Goal: Transaction & Acquisition: Obtain resource

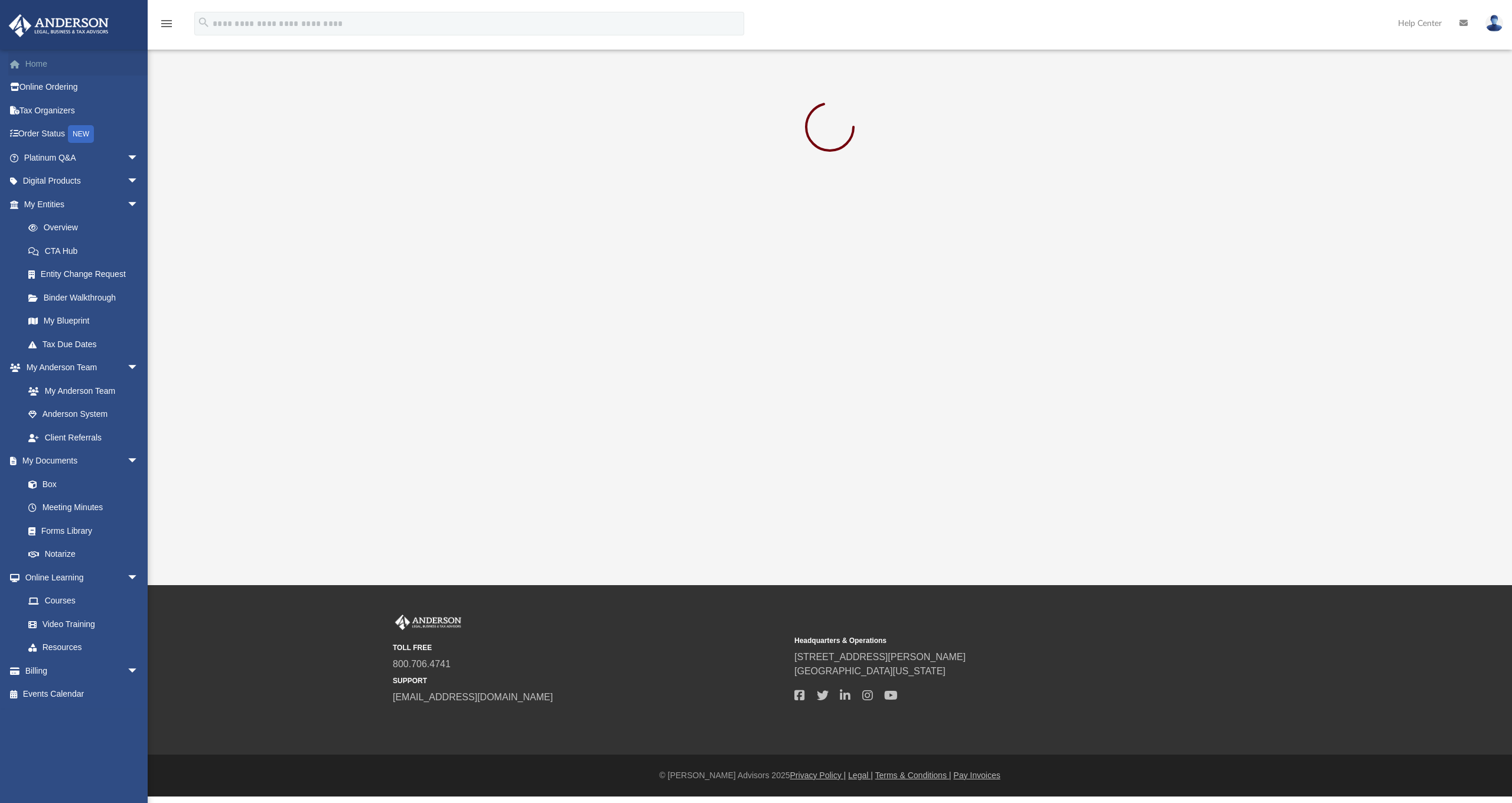
click at [31, 68] on link "Home" at bounding box center [82, 64] width 148 height 24
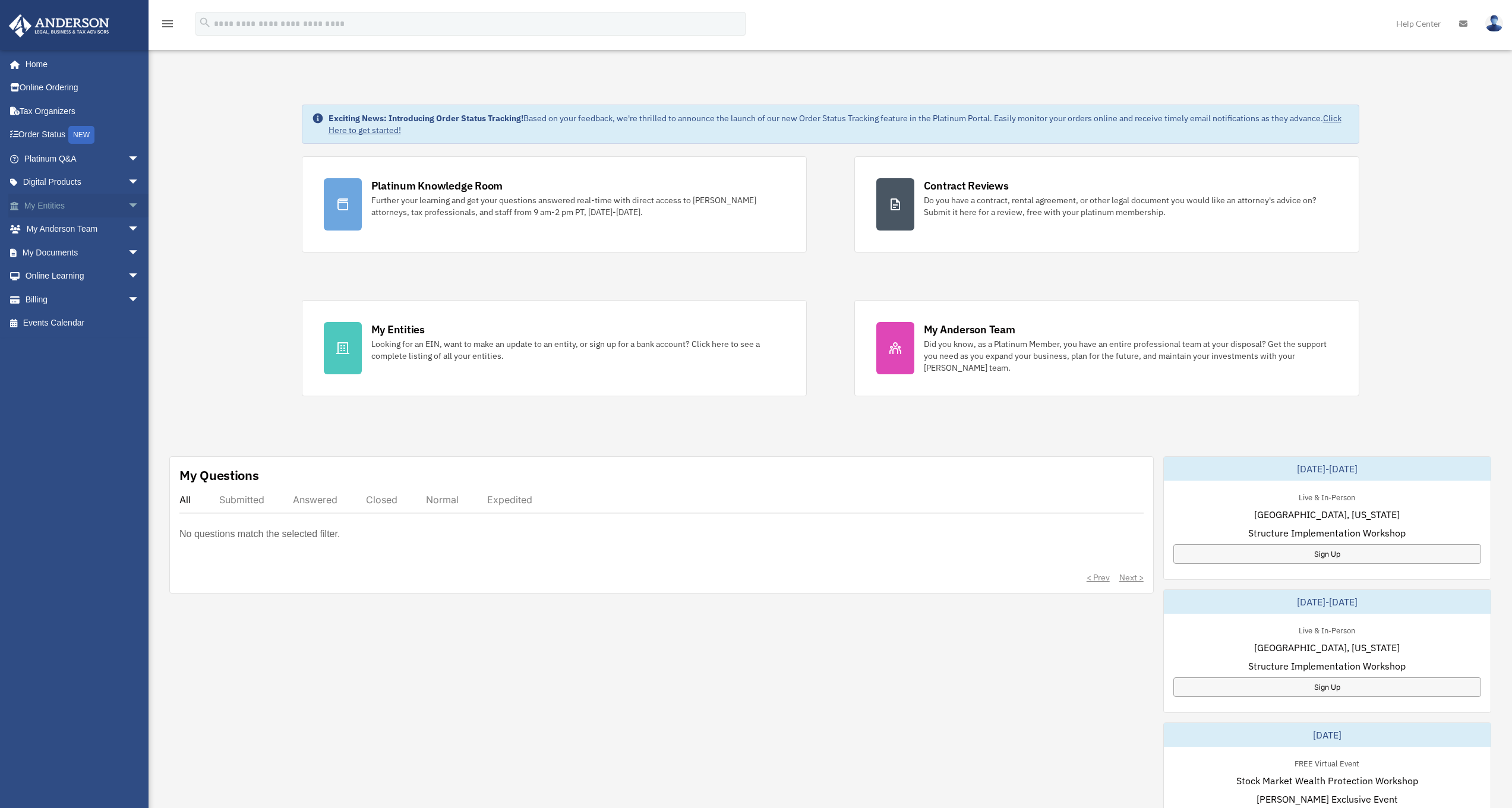
click at [128, 202] on span "arrow_drop_down" at bounding box center [140, 205] width 24 height 25
click at [128, 386] on span "arrow_drop_down" at bounding box center [140, 393] width 24 height 25
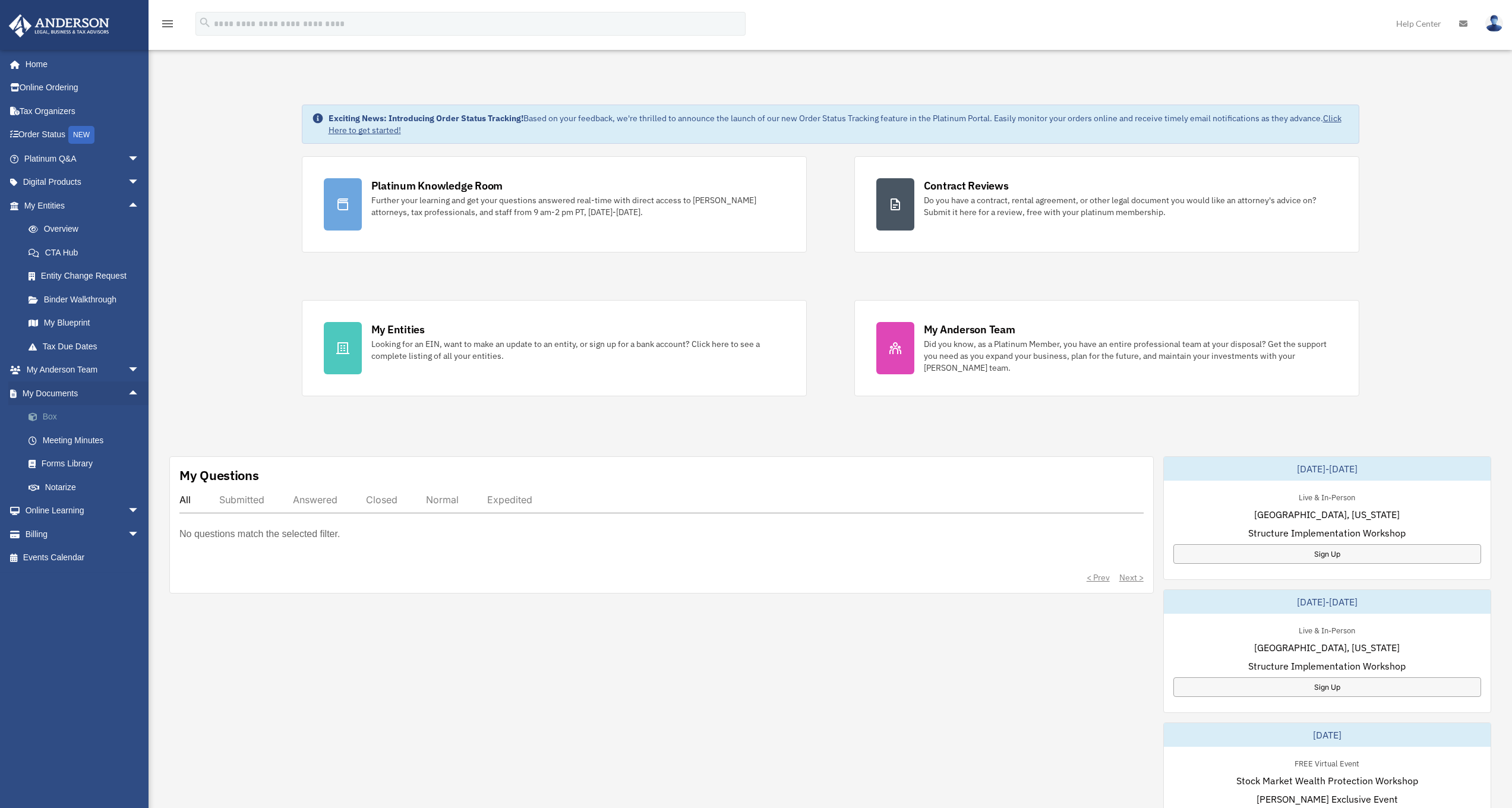
click at [53, 414] on link "Box" at bounding box center [87, 417] width 141 height 24
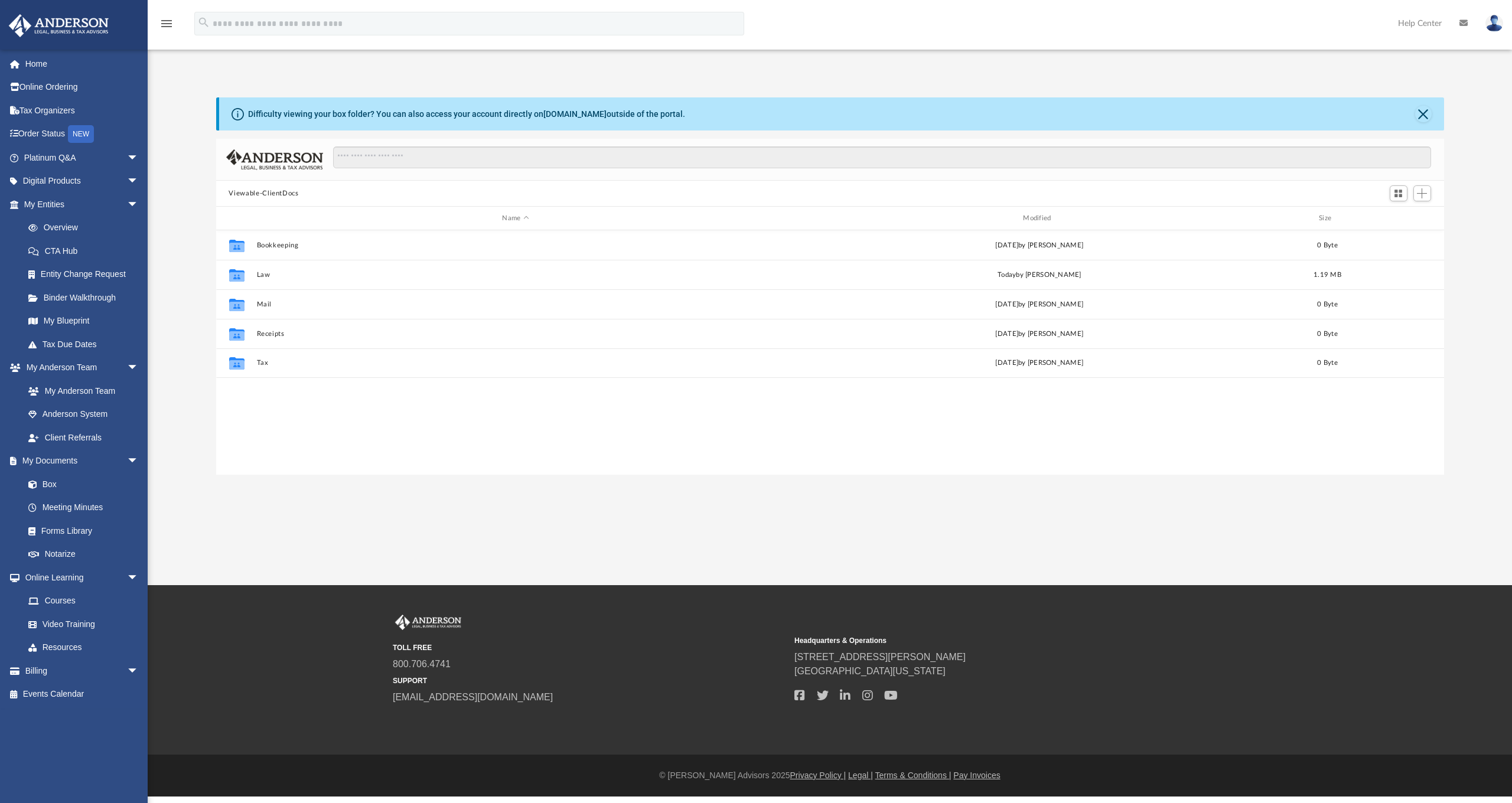
scroll to position [10, 10]
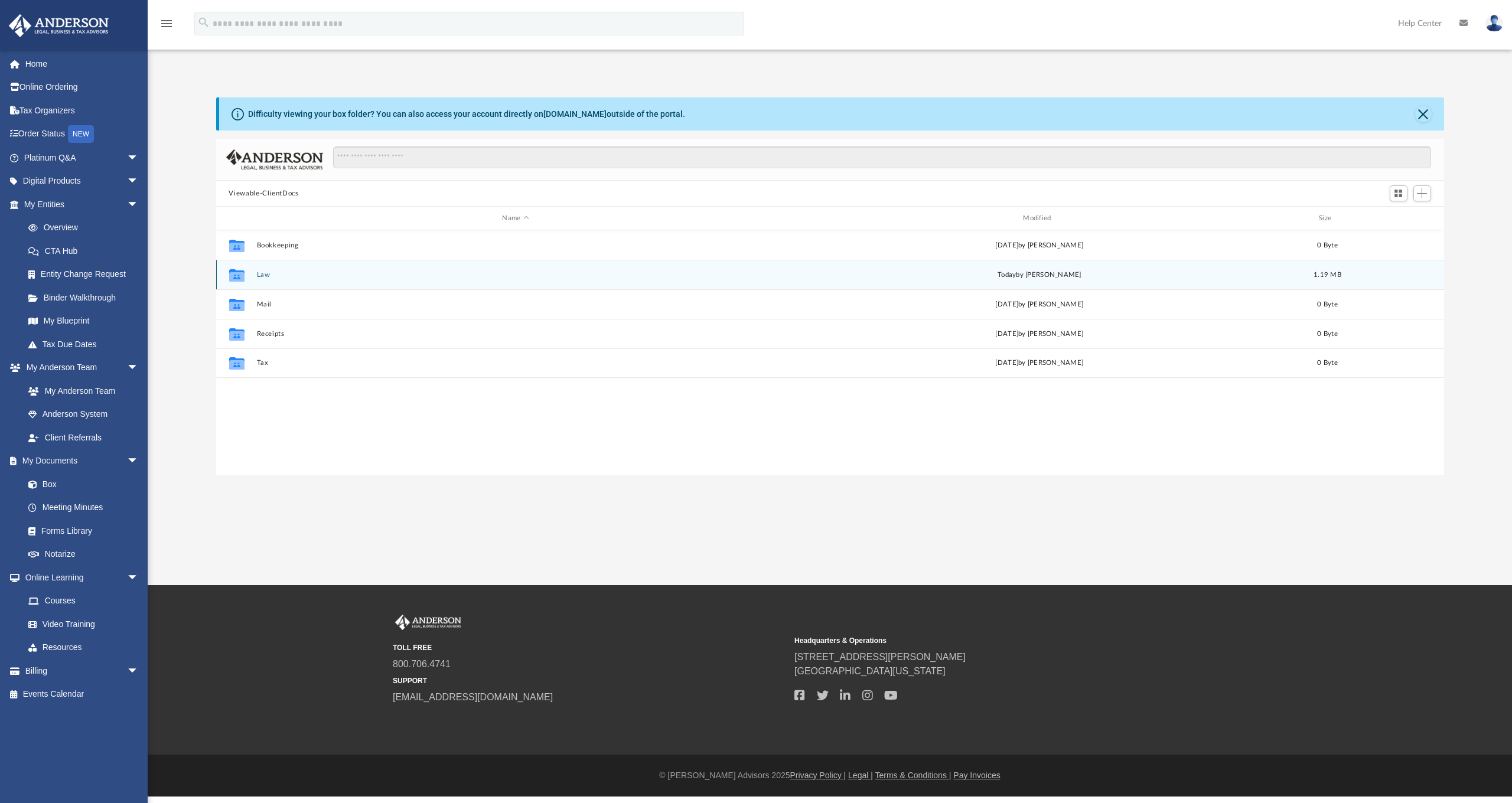
click at [261, 278] on button "Law" at bounding box center [516, 275] width 519 height 8
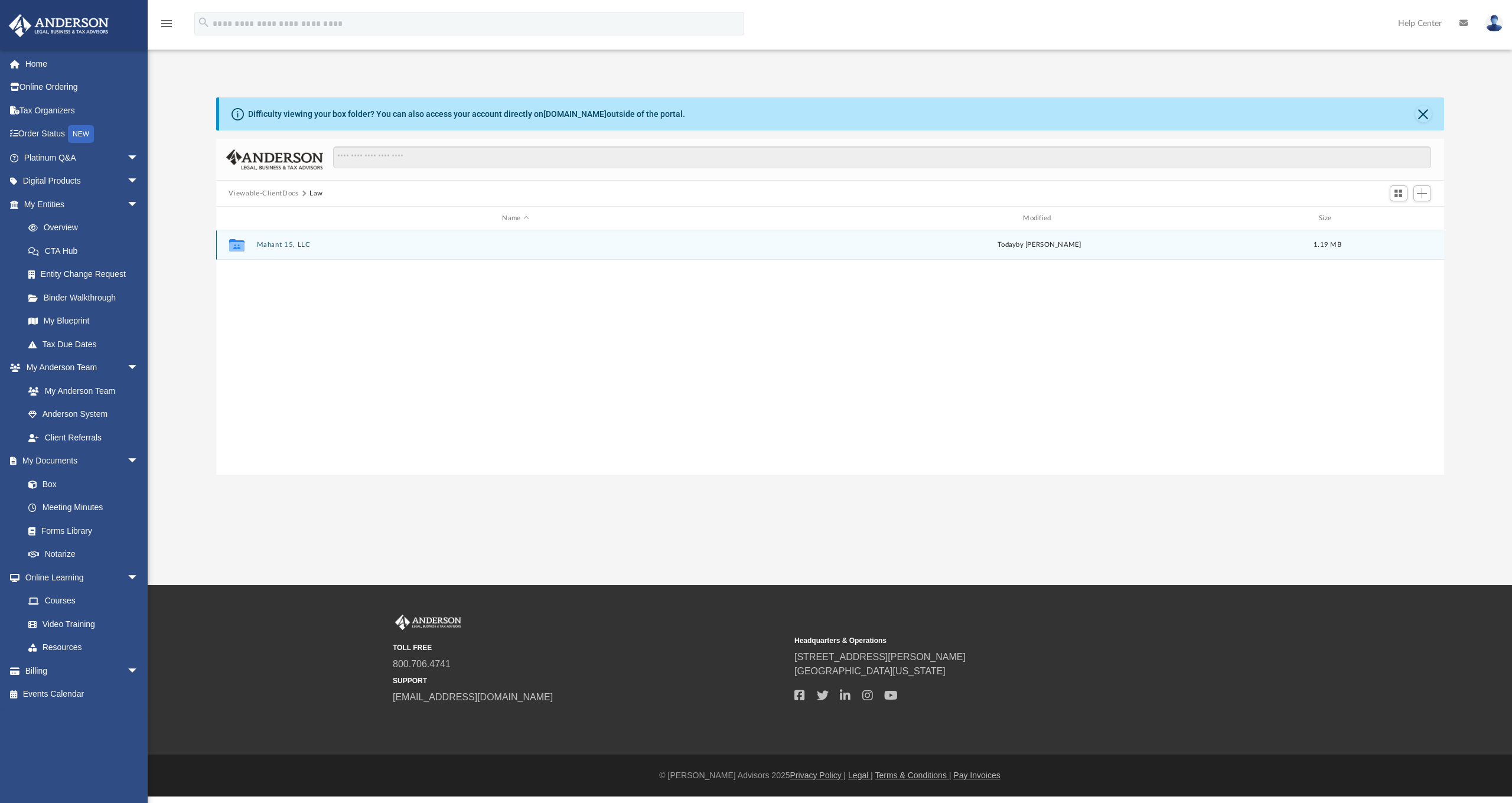
click at [283, 249] on button "Mahant 15, LLC" at bounding box center [516, 245] width 519 height 8
click at [286, 247] on button "Initial Docs" at bounding box center [516, 245] width 519 height 8
click at [324, 246] on button "Mahant 15, LLC - Binder Documents.pdf" at bounding box center [516, 246] width 519 height 8
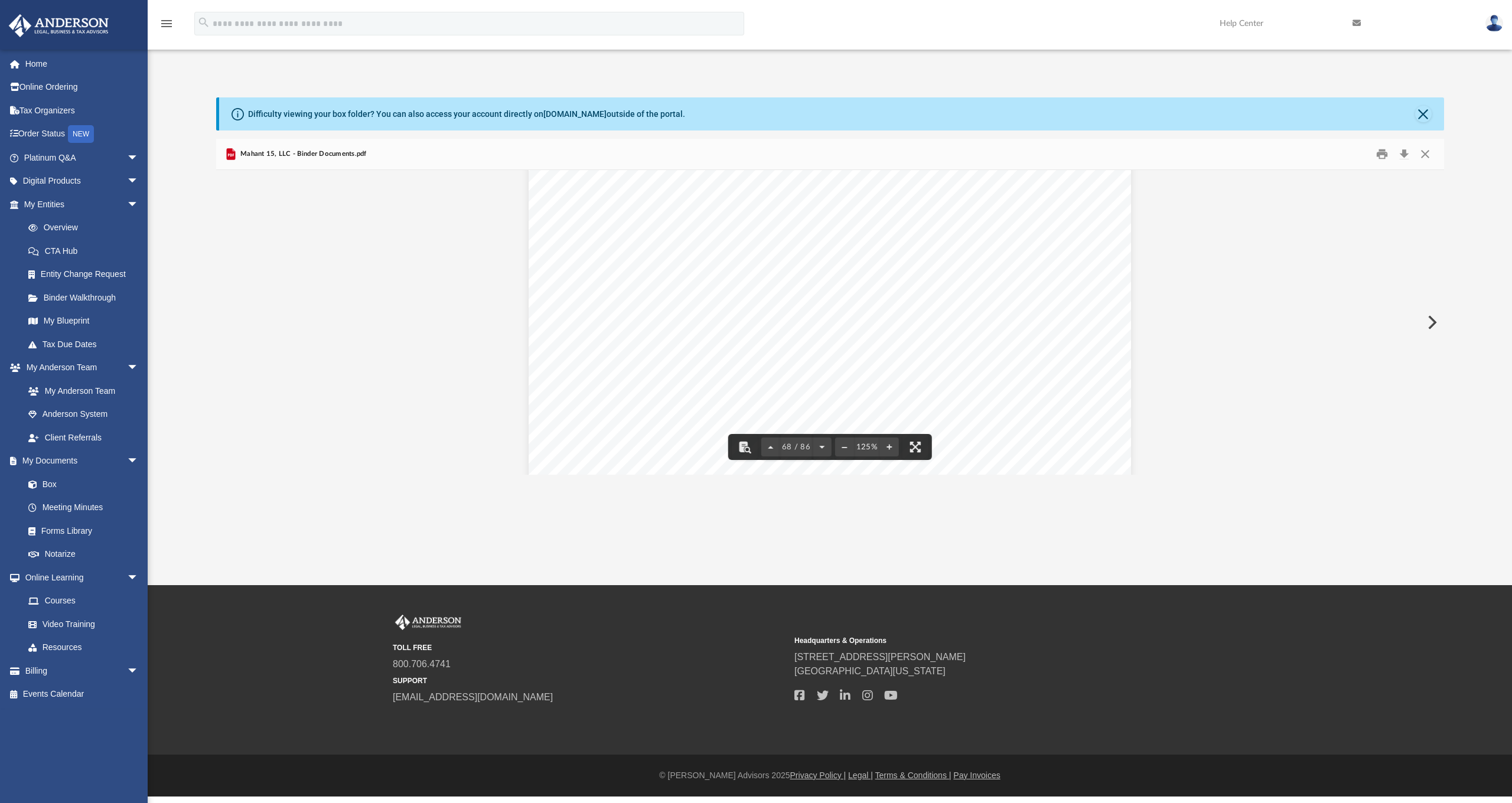
scroll to position [53339, 0]
click at [1430, 154] on button "Close" at bounding box center [1425, 154] width 22 height 19
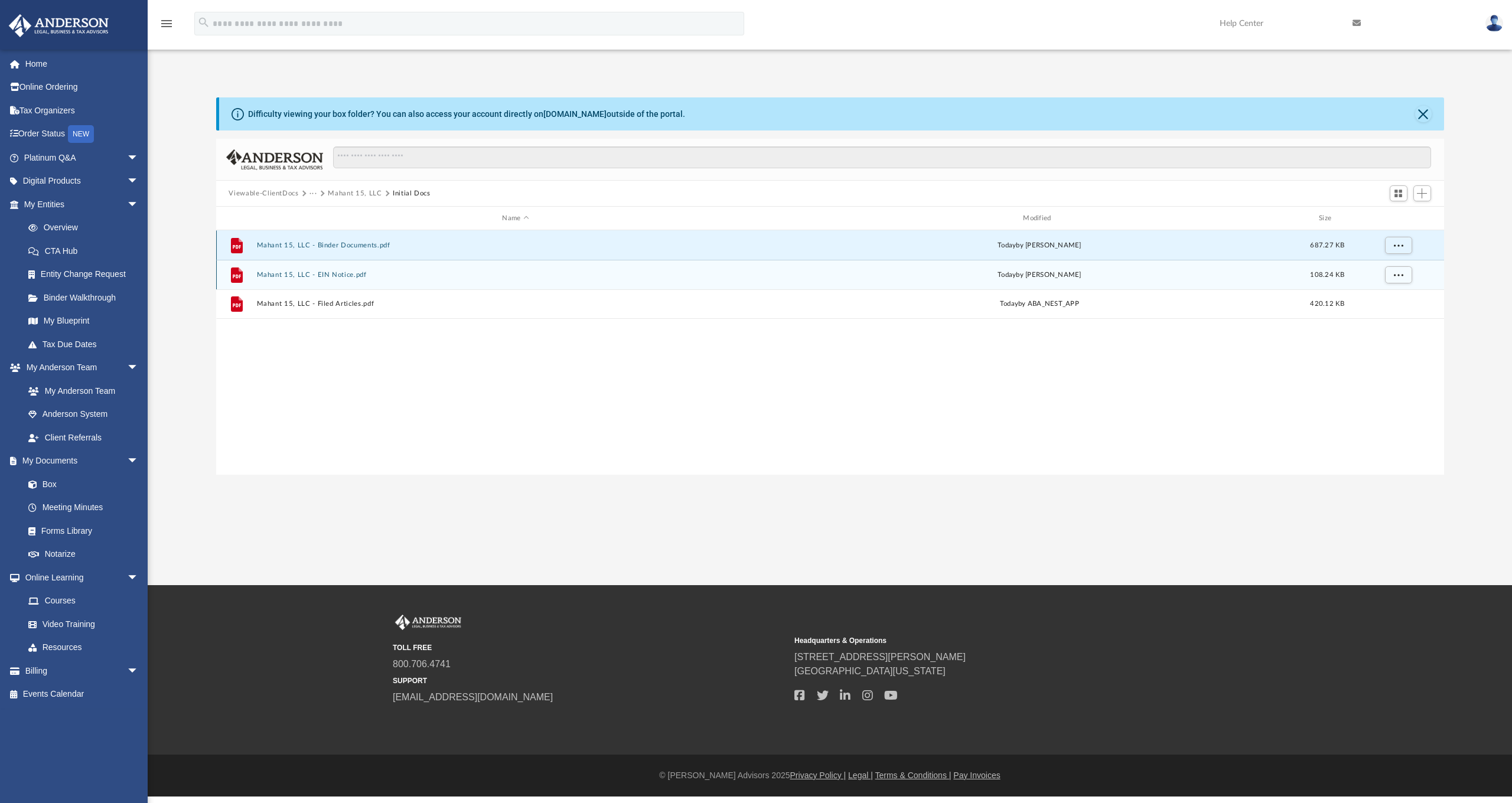
scroll to position [260, 1219]
click at [339, 276] on button "Mahant 15, LLC - EIN Notice.pdf" at bounding box center [516, 275] width 519 height 8
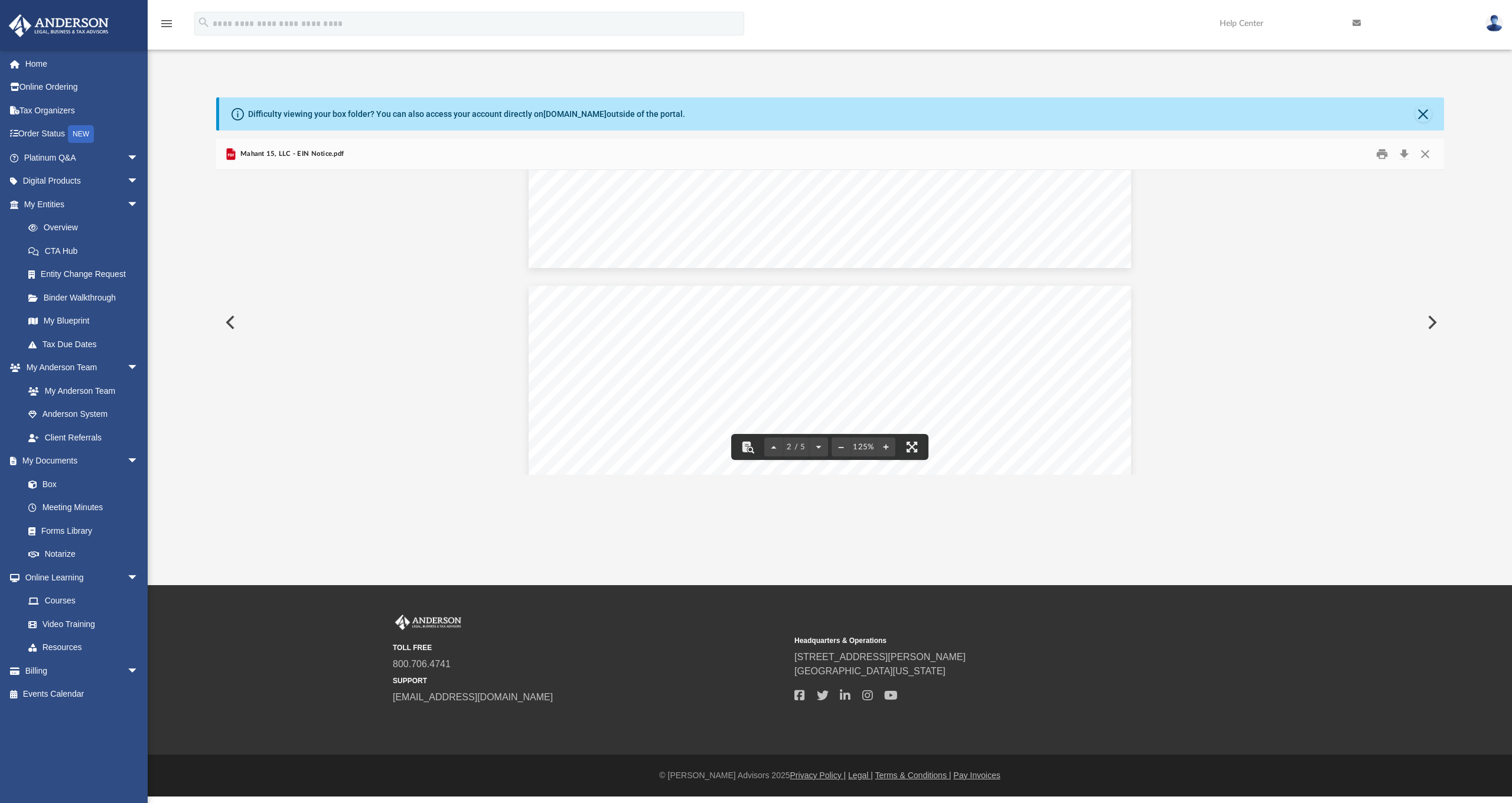
scroll to position [536, 0]
click at [1381, 155] on button "Print" at bounding box center [1382, 154] width 24 height 19
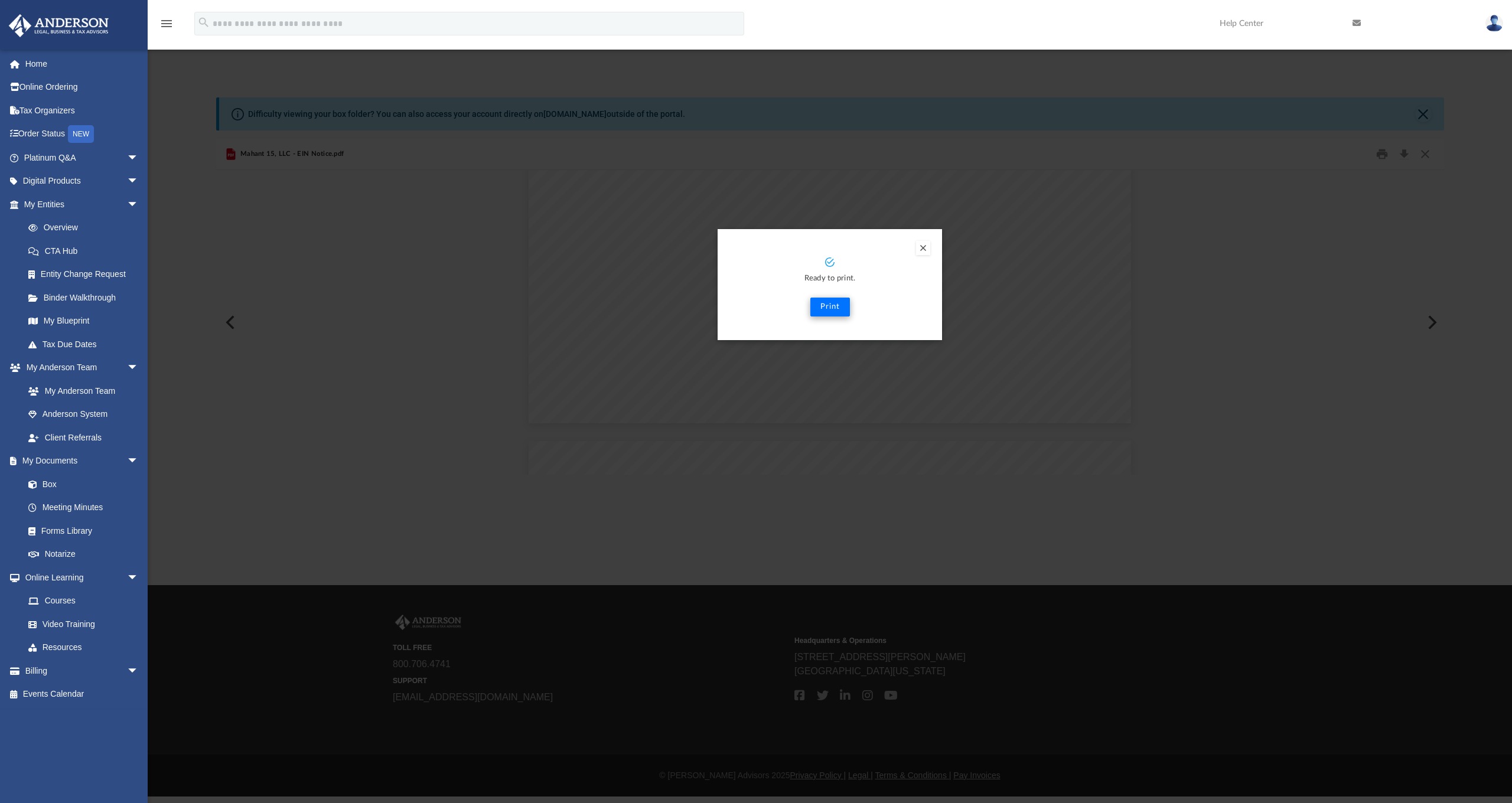
click at [829, 305] on button "Print" at bounding box center [830, 307] width 39 height 19
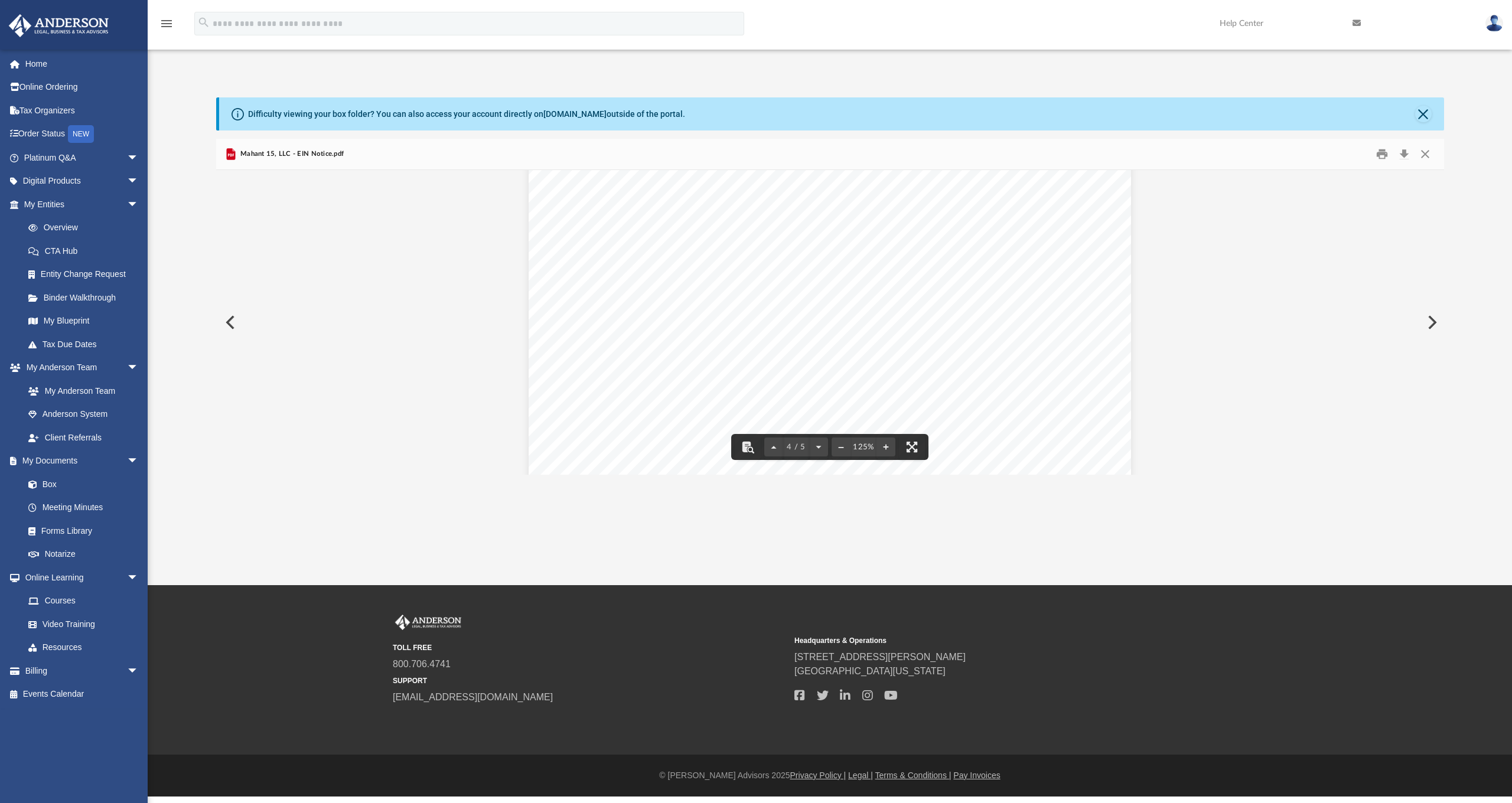
scroll to position [2698, 0]
click at [1424, 157] on button "Close" at bounding box center [1425, 154] width 22 height 19
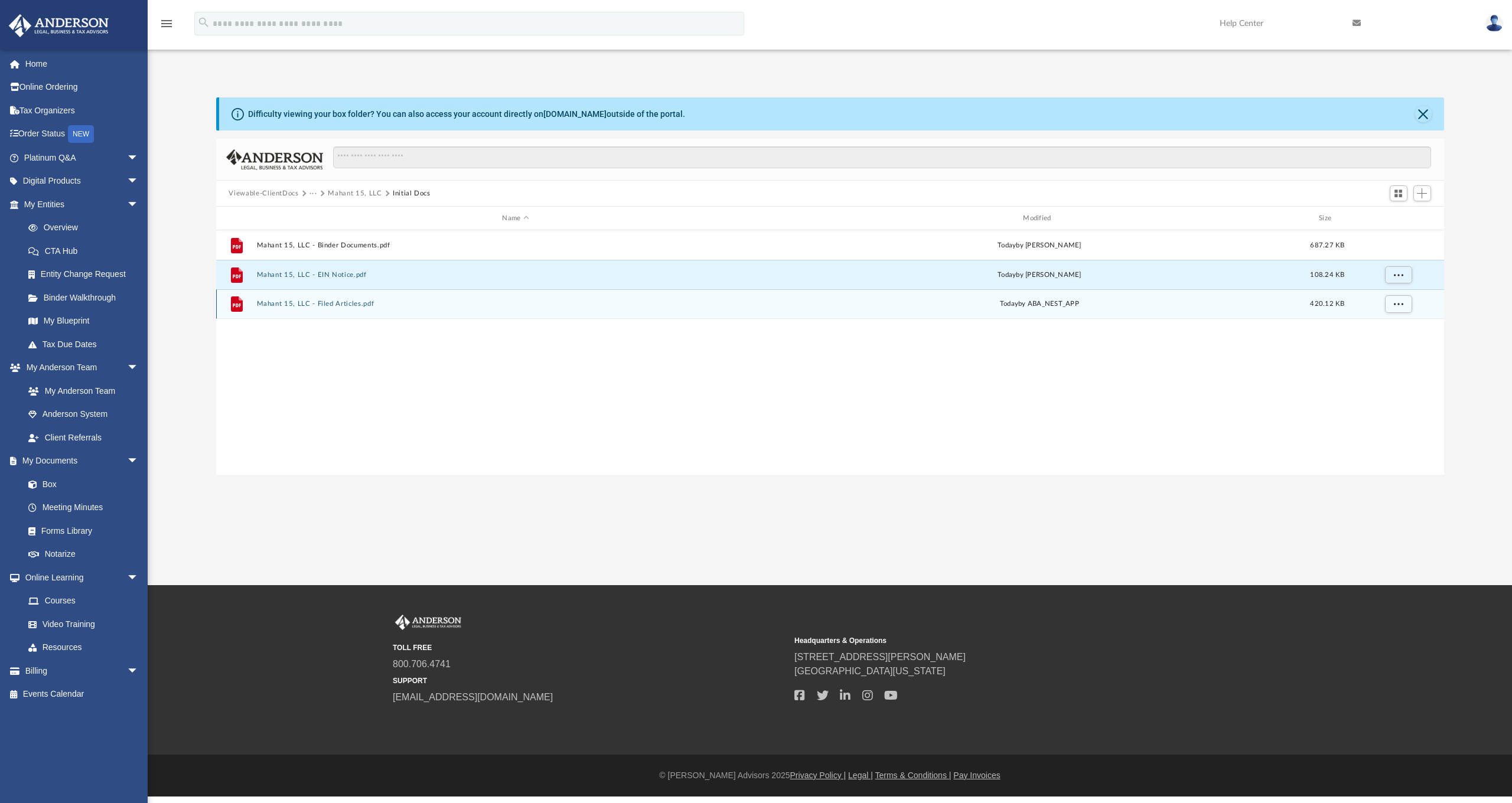
click at [357, 306] on button "Mahant 15, LLC - Filed Articles.pdf" at bounding box center [516, 304] width 519 height 8
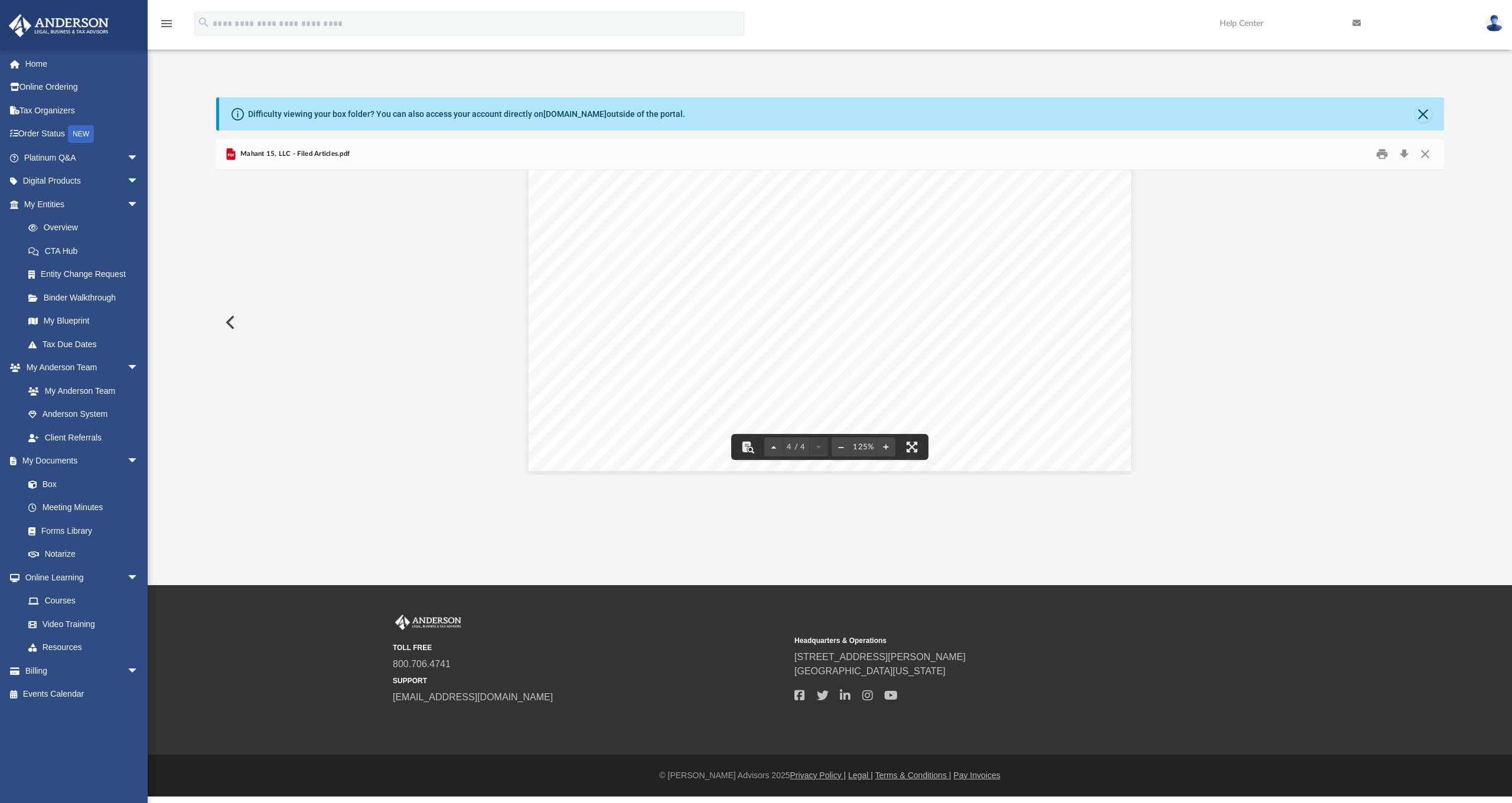
scroll to position [2885, 0]
click at [1385, 151] on button "Print" at bounding box center [1382, 154] width 24 height 19
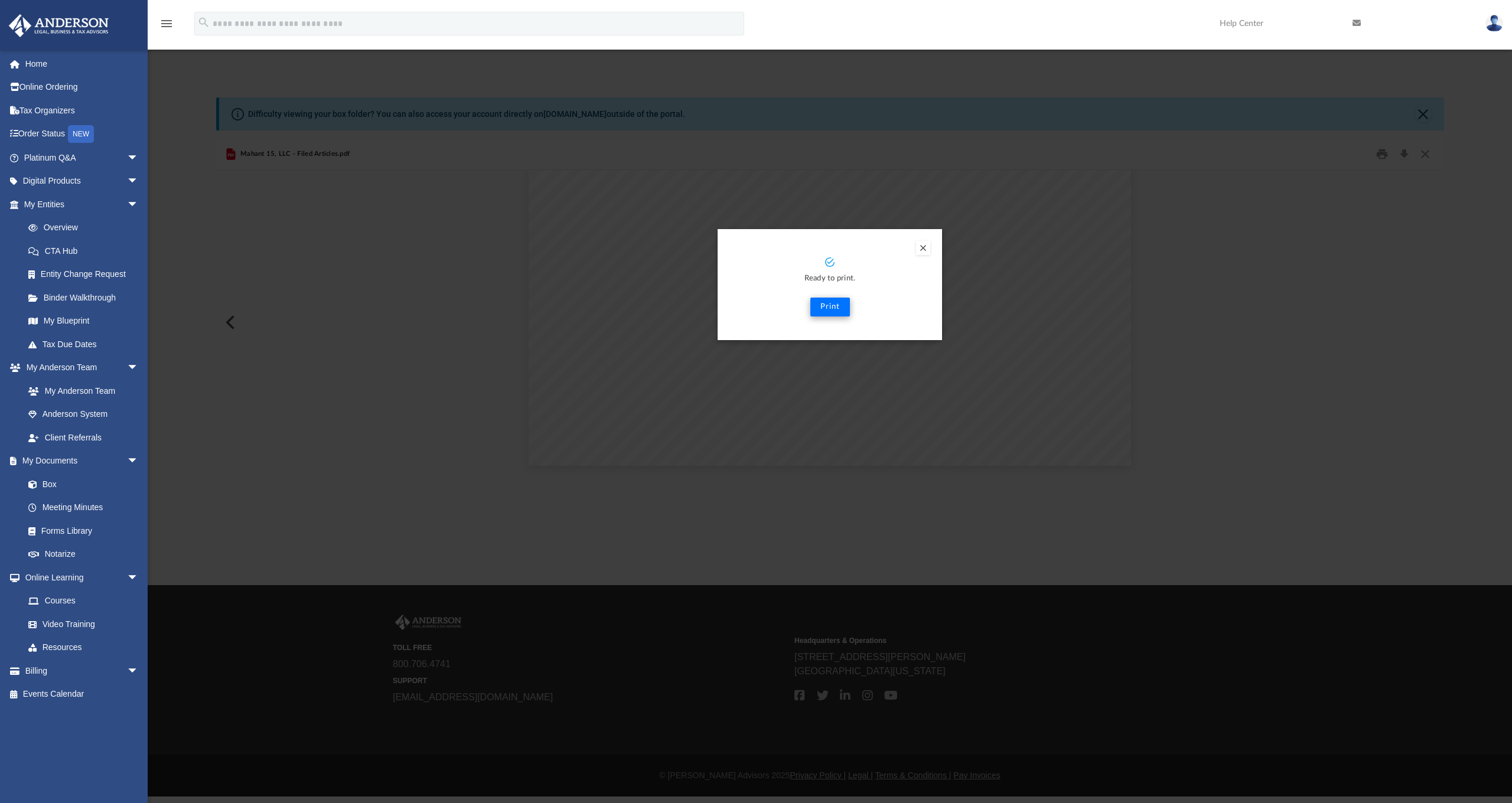
click at [829, 307] on button "Print" at bounding box center [830, 307] width 39 height 19
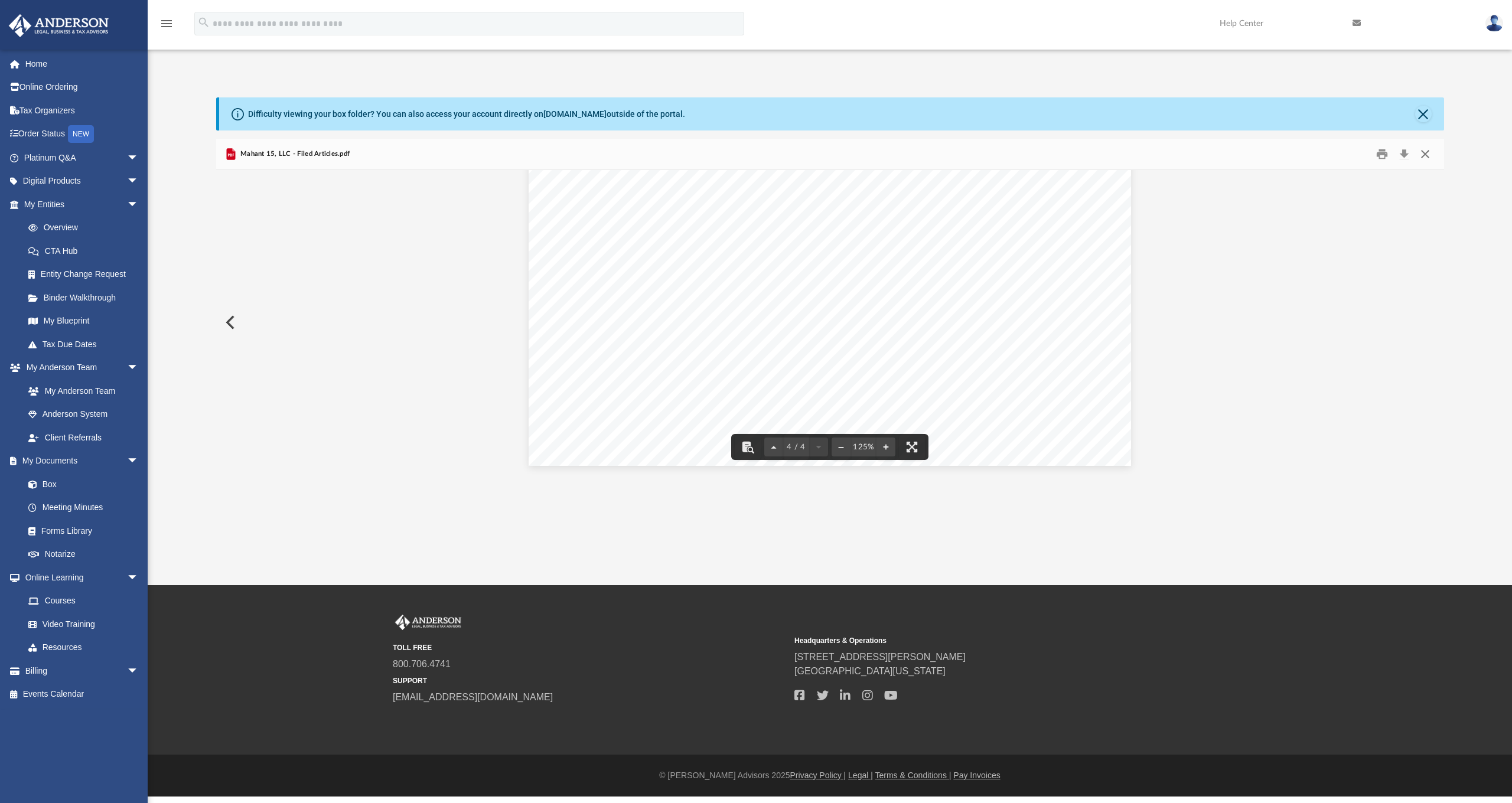
click at [1430, 156] on button "Close" at bounding box center [1425, 154] width 22 height 19
